Goal: Task Accomplishment & Management: Use online tool/utility

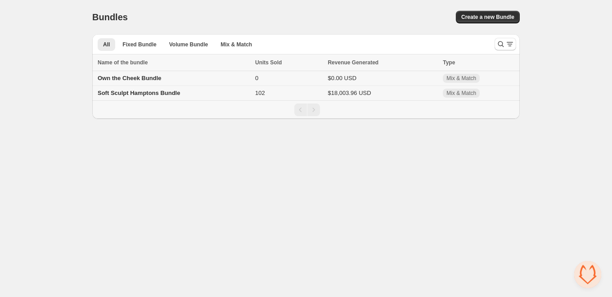
click at [138, 79] on span "Own the Cheek Bundle" at bounding box center [130, 78] width 64 height 7
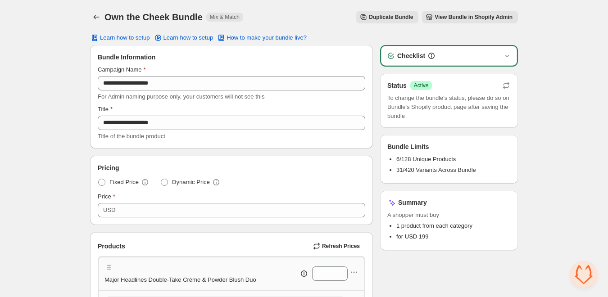
click at [484, 19] on span "View Bundle in Shopify Admin" at bounding box center [473, 17] width 78 height 7
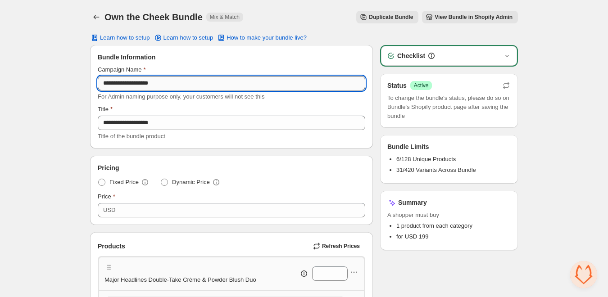
click at [181, 77] on input "**********" at bounding box center [231, 83] width 267 height 14
paste input "text"
type input "**********"
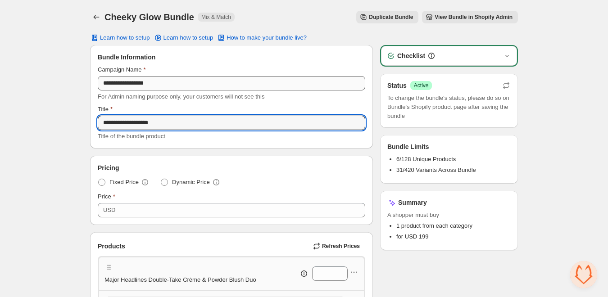
paste input "text"
type input "**********"
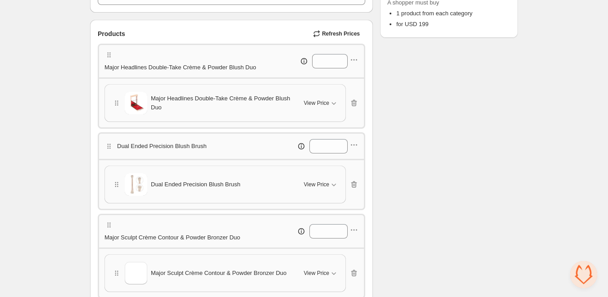
scroll to position [214, 0]
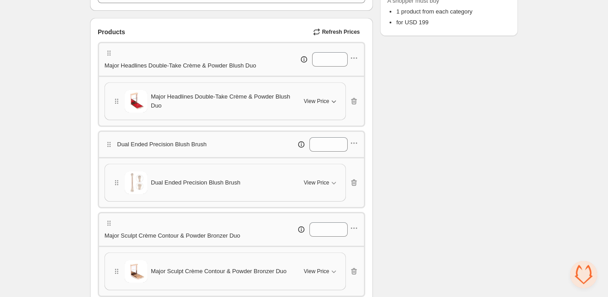
click at [314, 105] on span "View Price" at bounding box center [316, 101] width 25 height 7
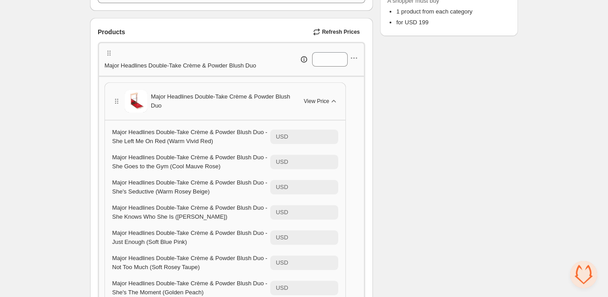
click at [314, 105] on span "View Price" at bounding box center [316, 101] width 25 height 7
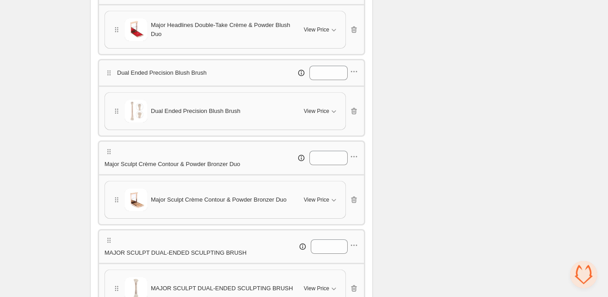
scroll to position [290, 0]
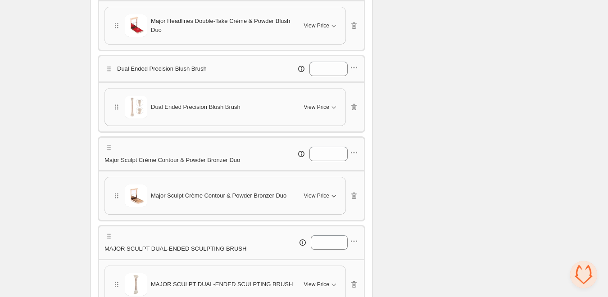
click at [326, 199] on span "View Price" at bounding box center [316, 195] width 25 height 7
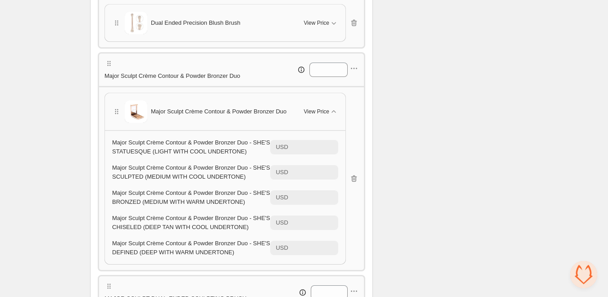
scroll to position [375, 0]
click at [312, 115] on span "View Price" at bounding box center [316, 111] width 25 height 7
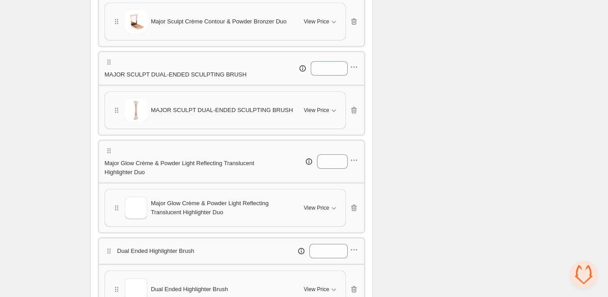
scroll to position [465, 0]
click at [314, 211] on span "View Price" at bounding box center [316, 207] width 25 height 7
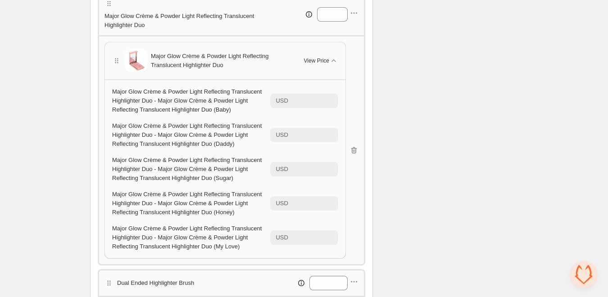
scroll to position [612, 0]
click at [210, 69] on span "Major Glow Crème & Powder Light Reflecting Translucent Highlighter Duo" at bounding box center [222, 60] width 142 height 18
click at [187, 111] on span "Major Glow Crème & Powder Light Reflecting Translucent Highlighter Duo - Major …" at bounding box center [186, 100] width 149 height 25
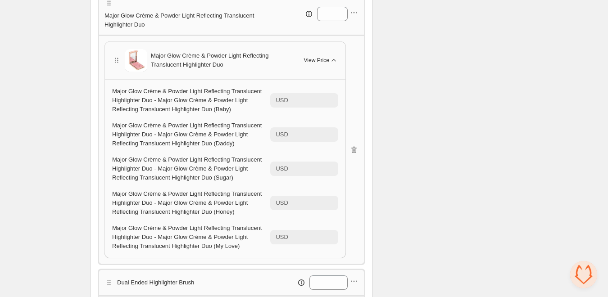
click at [313, 64] on span "View Price" at bounding box center [316, 60] width 25 height 7
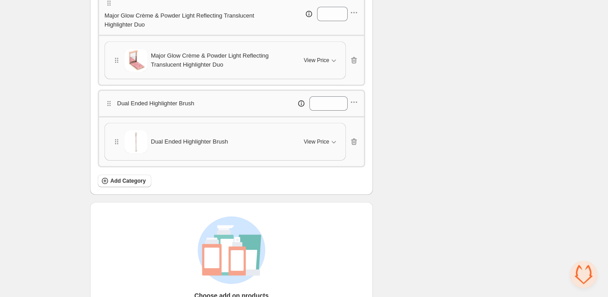
click at [202, 28] on p "Major Glow Crème & Powder Light Reflecting Translucent Highlighter Duo" at bounding box center [187, 20] width 167 height 18
click at [200, 27] on p "Major Glow Crème & Powder Light Reflecting Translucent Highlighter Duo" at bounding box center [187, 20] width 167 height 18
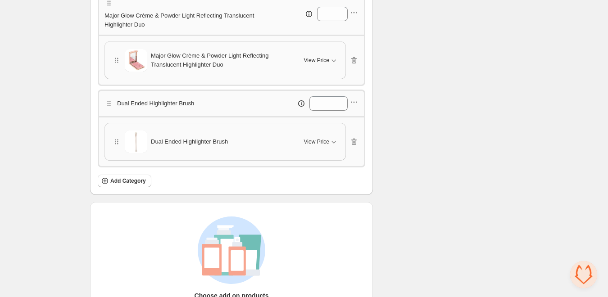
click at [200, 27] on p "Major Glow Crème & Powder Light Reflecting Translucent Highlighter Duo" at bounding box center [187, 20] width 167 height 18
click at [355, 17] on icon "button" at bounding box center [353, 12] width 9 height 9
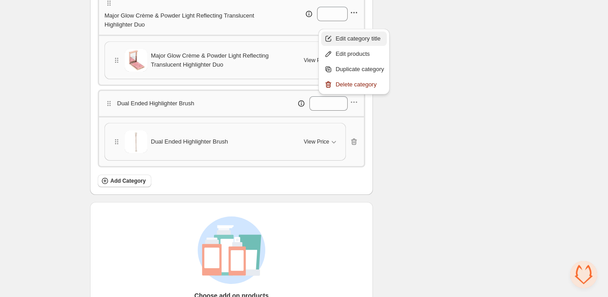
click at [351, 36] on span "Edit category title" at bounding box center [359, 38] width 49 height 9
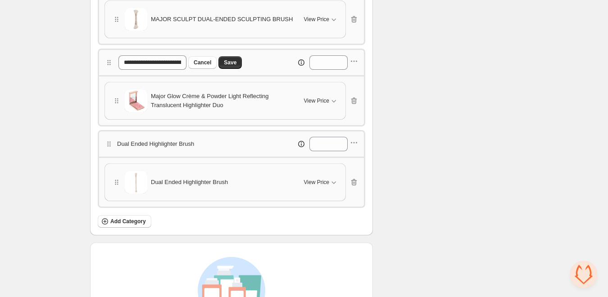
scroll to position [555, 0]
click at [164, 70] on input "**********" at bounding box center [152, 63] width 68 height 14
click at [208, 67] on span "Cancel" at bounding box center [203, 62] width 18 height 7
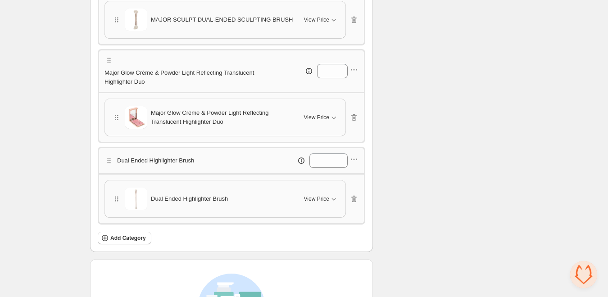
click at [314, 121] on span "View Price" at bounding box center [316, 117] width 25 height 7
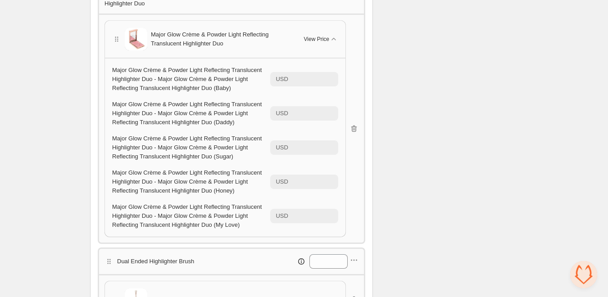
scroll to position [633, 0]
click at [324, 189] on input "**" at bounding box center [314, 181] width 47 height 14
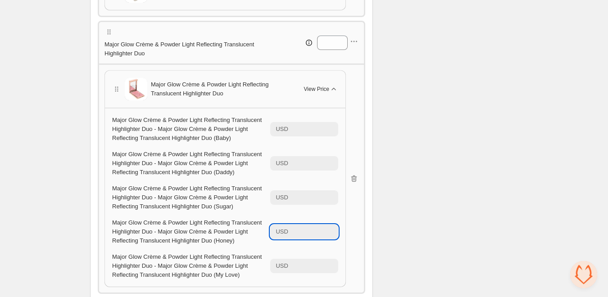
scroll to position [583, 0]
click at [352, 43] on icon "button" at bounding box center [351, 41] width 1 height 1
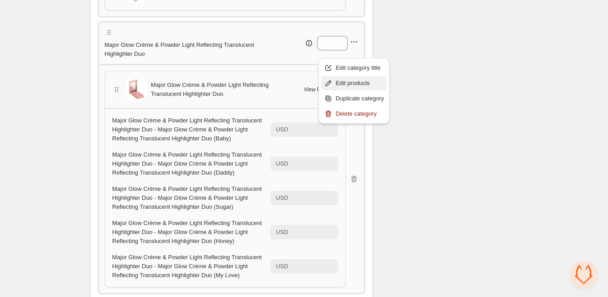
click at [343, 85] on span "Edit products" at bounding box center [359, 83] width 49 height 9
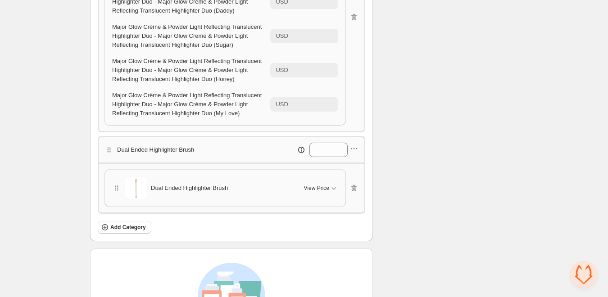
scroll to position [756, 0]
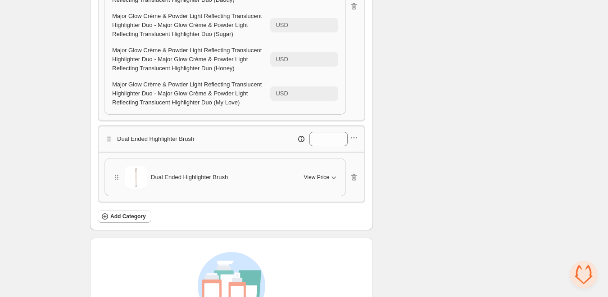
click at [318, 181] on span "View Price" at bounding box center [316, 177] width 25 height 7
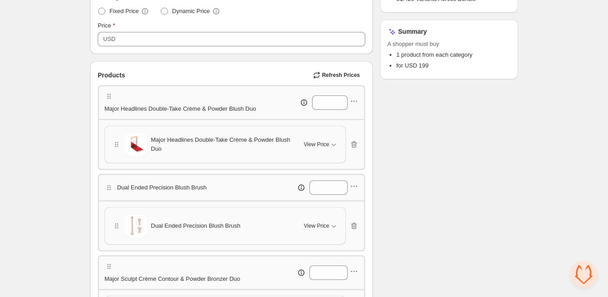
scroll to position [171, 0]
click at [353, 104] on icon "button" at bounding box center [353, 101] width 9 height 9
click at [348, 137] on span "Edit products" at bounding box center [359, 138] width 49 height 9
click at [356, 104] on icon "button" at bounding box center [353, 101] width 9 height 9
click at [350, 127] on span "Edit category title" at bounding box center [359, 123] width 49 height 9
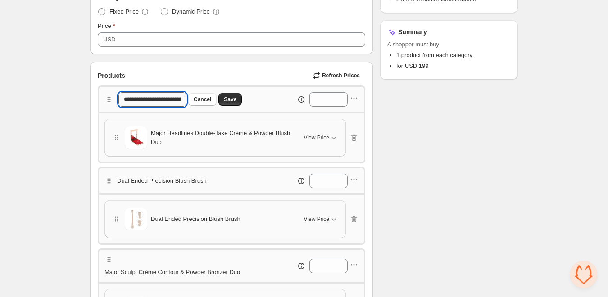
click at [150, 99] on input "**********" at bounding box center [152, 99] width 68 height 14
click at [209, 102] on span "Cancel" at bounding box center [203, 99] width 18 height 7
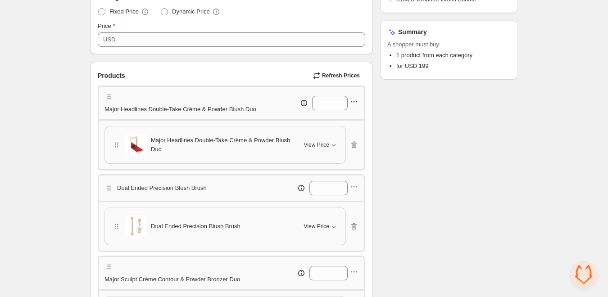
click at [356, 105] on icon "button" at bounding box center [353, 101] width 9 height 9
click at [347, 139] on span "Edit products" at bounding box center [359, 138] width 49 height 9
click at [356, 191] on icon "button" at bounding box center [353, 186] width 9 height 9
click at [346, 213] on span "Edit category title" at bounding box center [359, 212] width 49 height 9
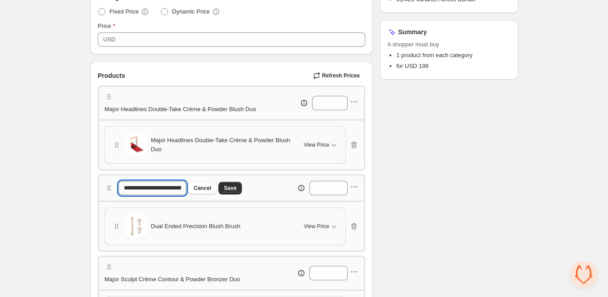
click at [173, 192] on input "**********" at bounding box center [152, 188] width 68 height 14
click at [200, 192] on span "Cancel" at bounding box center [203, 188] width 18 height 7
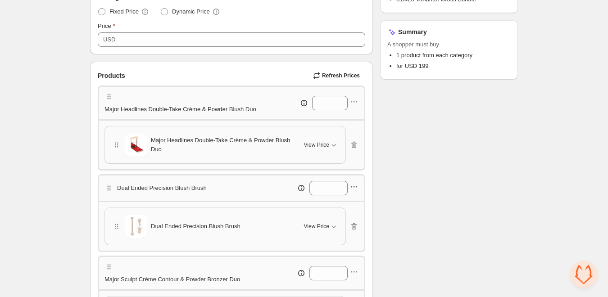
click at [357, 191] on icon "button" at bounding box center [353, 186] width 9 height 9
click at [340, 231] on span "Edit products" at bounding box center [359, 228] width 49 height 9
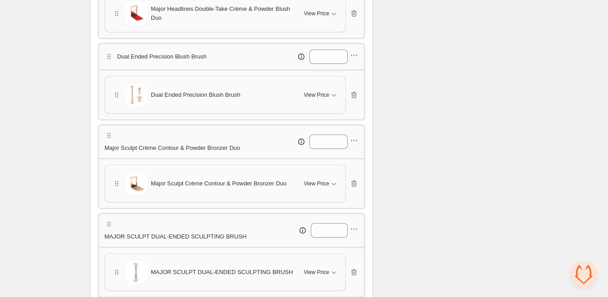
scroll to position [303, 0]
click at [354, 145] on icon "button" at bounding box center [353, 140] width 9 height 9
click at [341, 165] on span "Edit category title" at bounding box center [359, 166] width 49 height 9
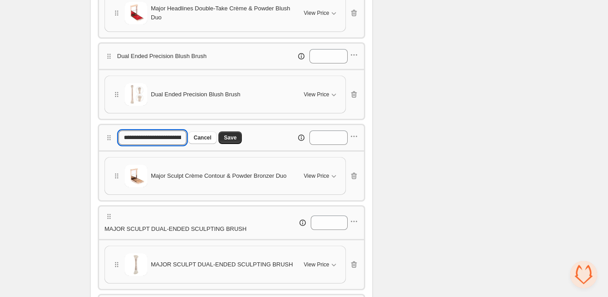
click at [180, 145] on input "**********" at bounding box center [152, 138] width 68 height 14
click at [205, 141] on span "Cancel" at bounding box center [203, 137] width 18 height 7
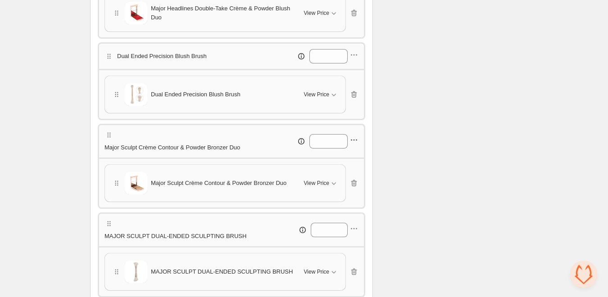
click at [352, 145] on icon "button" at bounding box center [353, 140] width 9 height 9
click at [350, 184] on span "Edit products" at bounding box center [359, 181] width 49 height 9
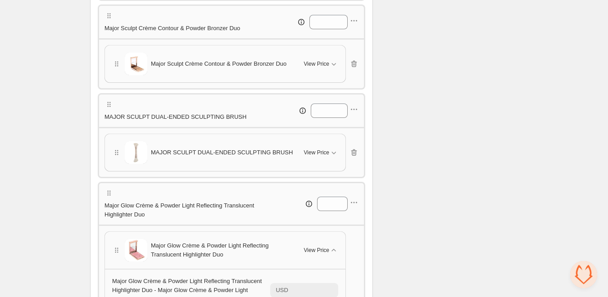
scroll to position [425, 0]
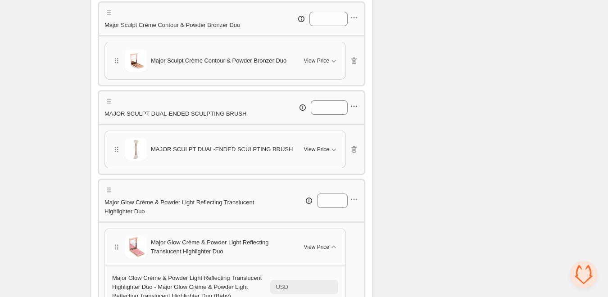
click at [353, 111] on icon "button" at bounding box center [353, 106] width 9 height 9
click at [349, 132] on span "Edit category title" at bounding box center [359, 132] width 49 height 9
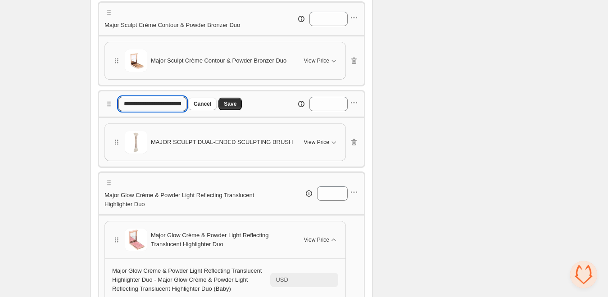
click at [176, 111] on input "**********" at bounding box center [152, 104] width 68 height 14
click at [353, 107] on icon "button" at bounding box center [353, 102] width 9 height 9
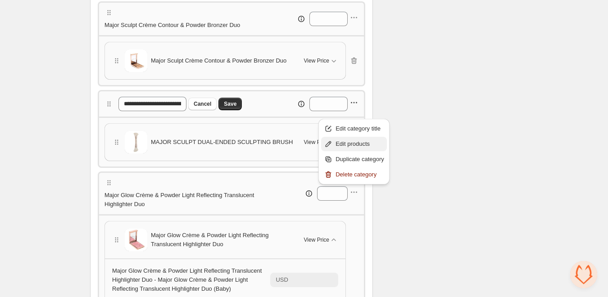
click at [349, 144] on span "Edit products" at bounding box center [359, 144] width 49 height 9
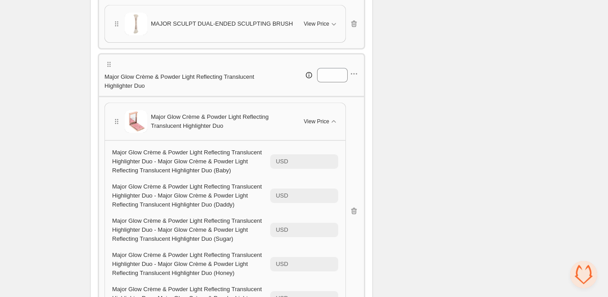
scroll to position [544, 0]
click at [319, 125] on span "View Price" at bounding box center [316, 121] width 25 height 7
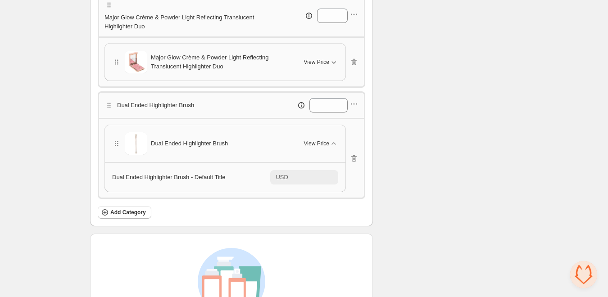
scroll to position [607, 0]
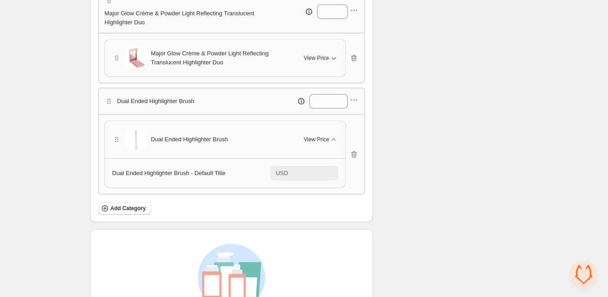
click at [321, 62] on span "View Price" at bounding box center [316, 57] width 25 height 7
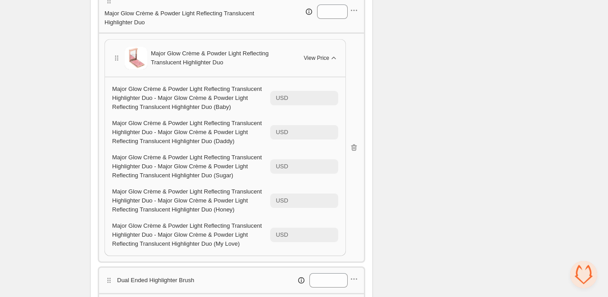
click at [321, 62] on span "View Price" at bounding box center [316, 57] width 25 height 7
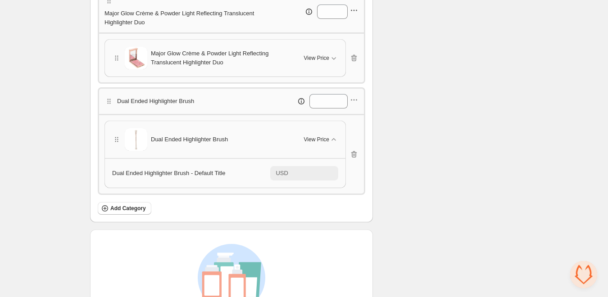
click at [353, 15] on icon "button" at bounding box center [353, 10] width 9 height 9
click at [344, 41] on button "Edit category title" at bounding box center [354, 36] width 66 height 14
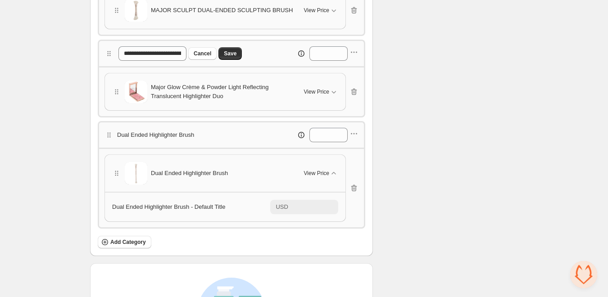
scroll to position [555, 0]
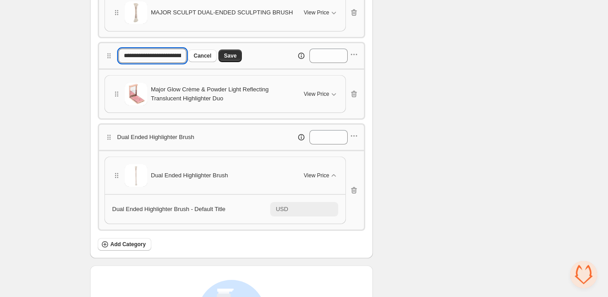
click at [162, 63] on input "**********" at bounding box center [152, 56] width 68 height 14
click at [207, 59] on span "Cancel" at bounding box center [203, 55] width 18 height 7
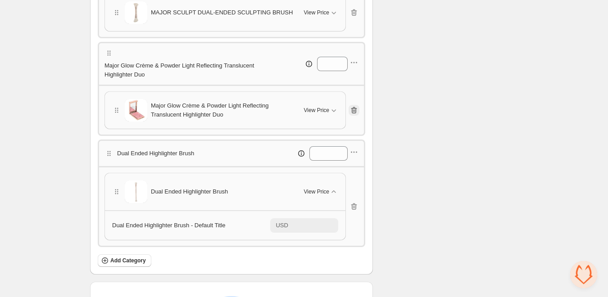
click at [357, 115] on icon "button" at bounding box center [353, 110] width 9 height 9
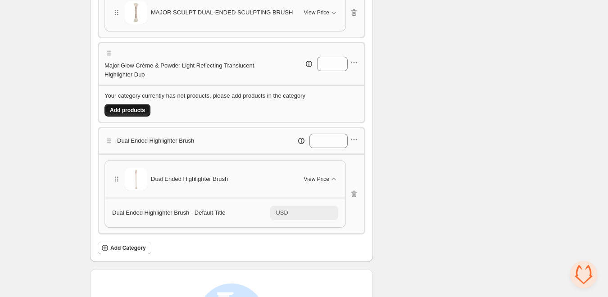
click at [123, 114] on span "Add products" at bounding box center [127, 110] width 35 height 7
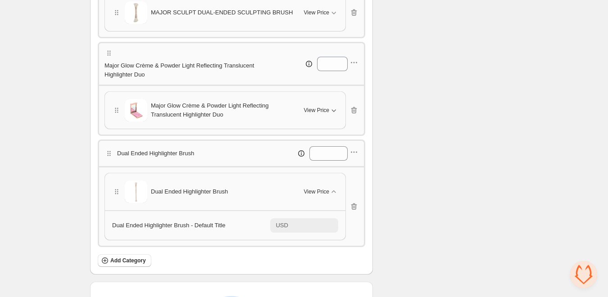
click at [324, 114] on span "View Price" at bounding box center [316, 110] width 25 height 7
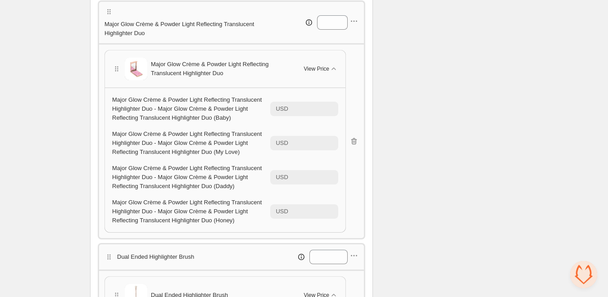
scroll to position [596, 0]
click at [356, 26] on icon "button" at bounding box center [353, 21] width 9 height 9
click at [353, 61] on span "Edit products" at bounding box center [359, 62] width 49 height 9
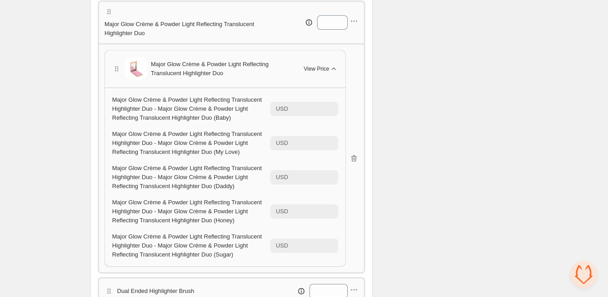
click at [322, 72] on span "View Price" at bounding box center [316, 68] width 25 height 7
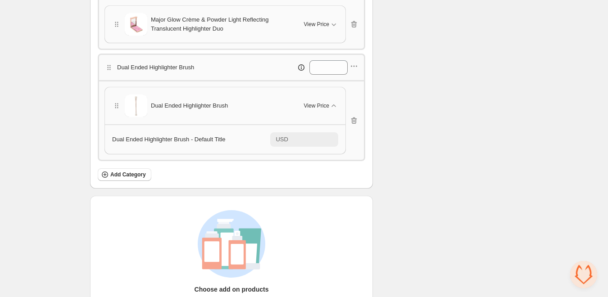
scroll to position [639, 0]
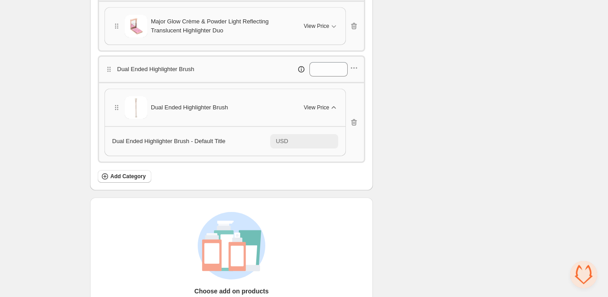
click at [326, 111] on span "View Price" at bounding box center [316, 107] width 25 height 7
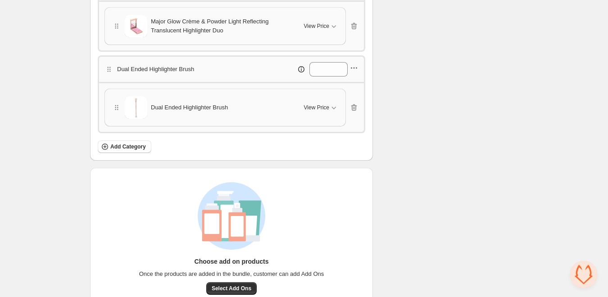
click at [355, 72] on icon "button" at bounding box center [353, 67] width 9 height 9
click at [349, 94] on span "Edit category title" at bounding box center [359, 94] width 49 height 9
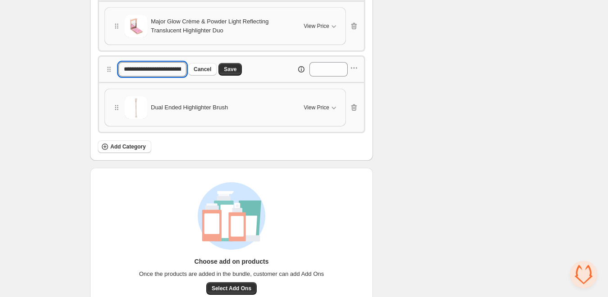
click at [171, 77] on input "**********" at bounding box center [152, 69] width 68 height 14
click at [207, 73] on span "Cancel" at bounding box center [203, 69] width 18 height 7
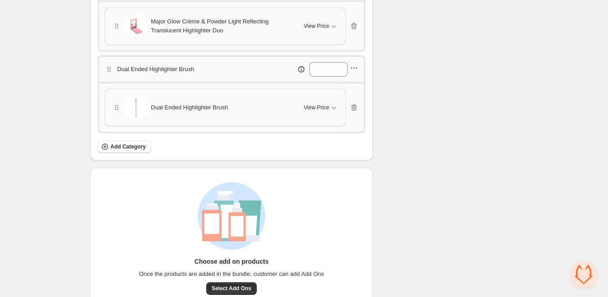
click at [355, 72] on icon "button" at bounding box center [353, 67] width 9 height 9
click at [350, 108] on span "Edit products" at bounding box center [359, 109] width 49 height 9
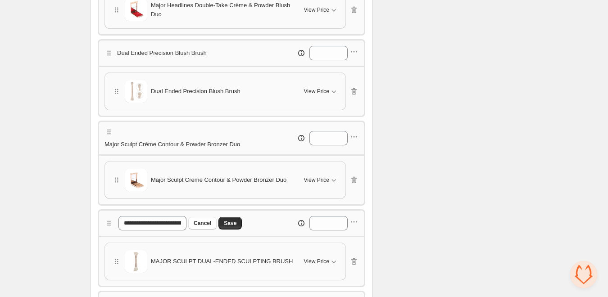
scroll to position [305, 0]
click at [211, 227] on span "Cancel" at bounding box center [203, 223] width 18 height 7
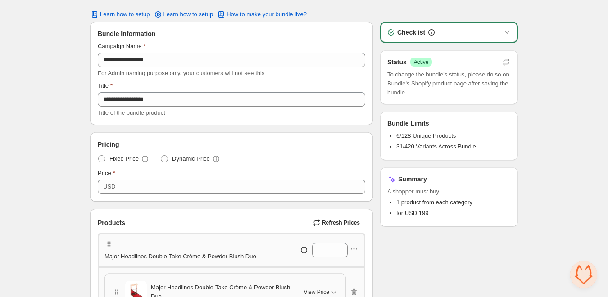
scroll to position [0, 0]
